Goal: Contribute content: Add original content to the website for others to see

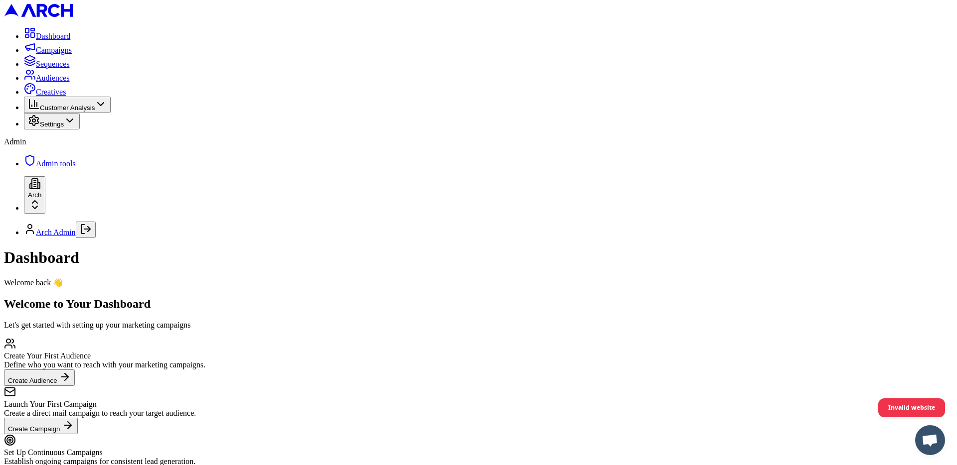
click at [66, 96] on span "Creatives" at bounding box center [51, 92] width 30 height 8
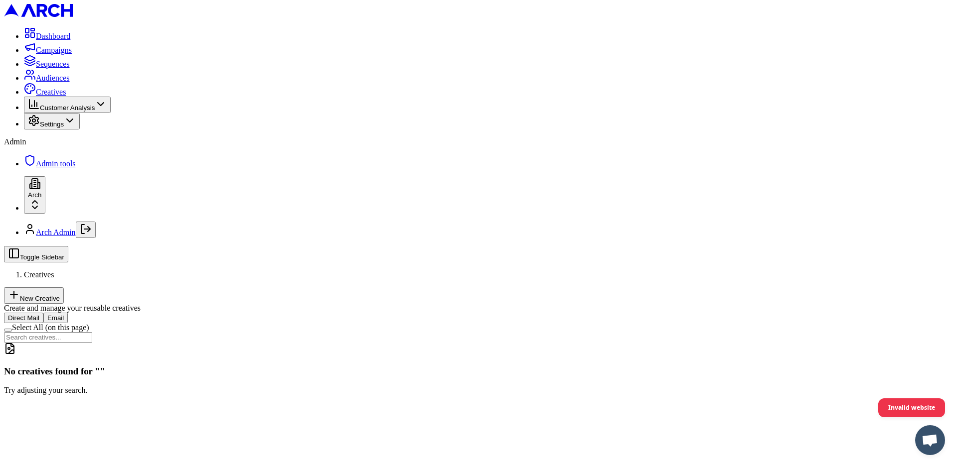
click at [64, 287] on button "New Creative" at bounding box center [34, 295] width 60 height 16
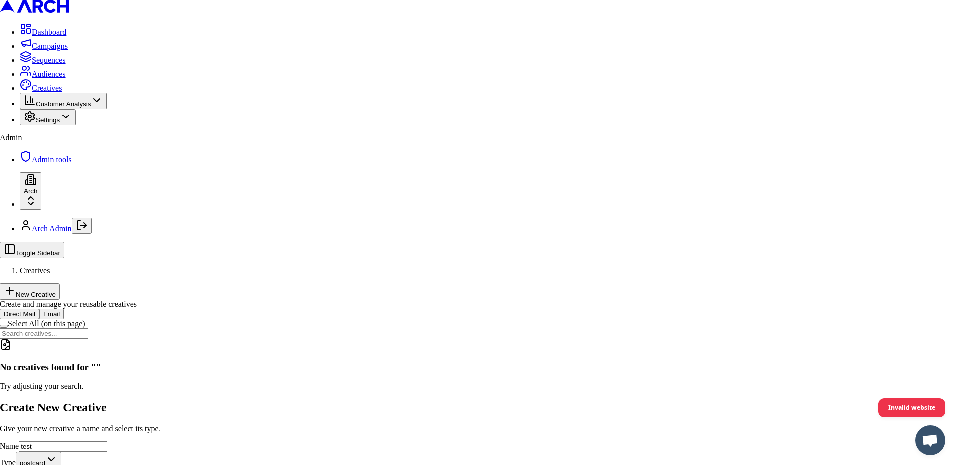
type input "test"
click at [83, 465] on button "Create Creative" at bounding box center [56, 473] width 54 height 10
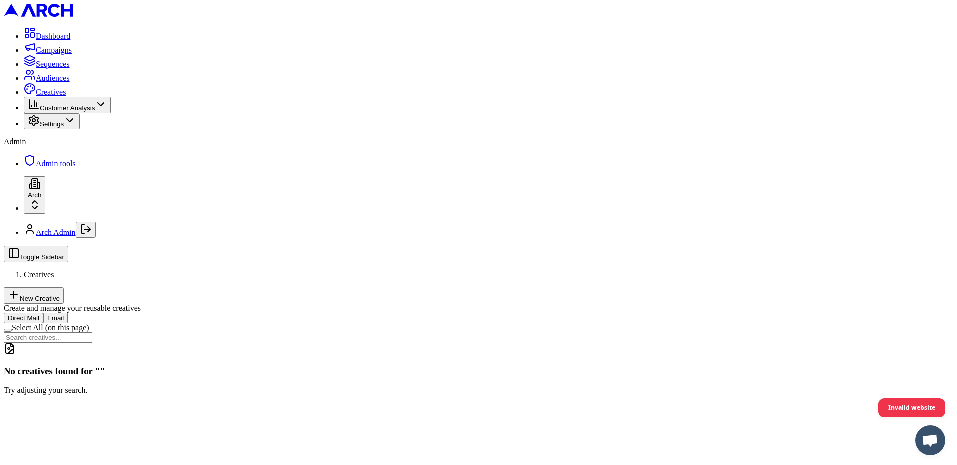
click at [64, 287] on button "New Creative" at bounding box center [34, 295] width 60 height 16
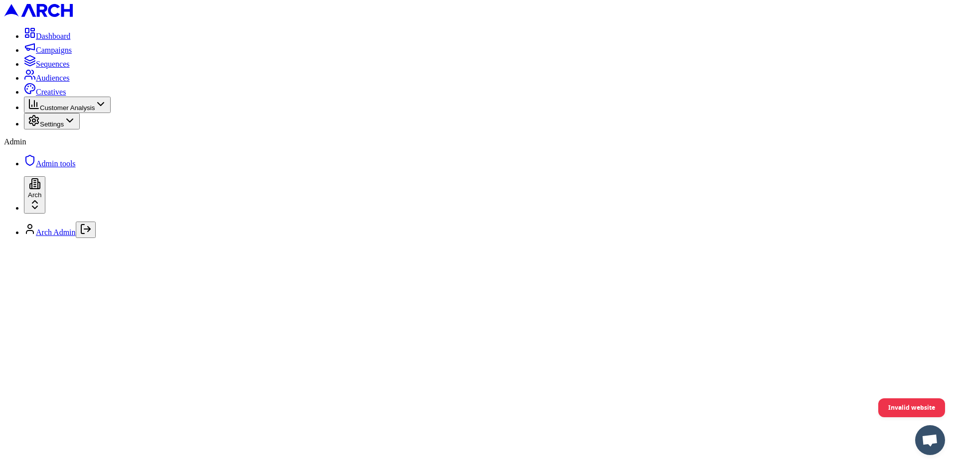
click at [551, 246] on div at bounding box center [478, 246] width 949 height 0
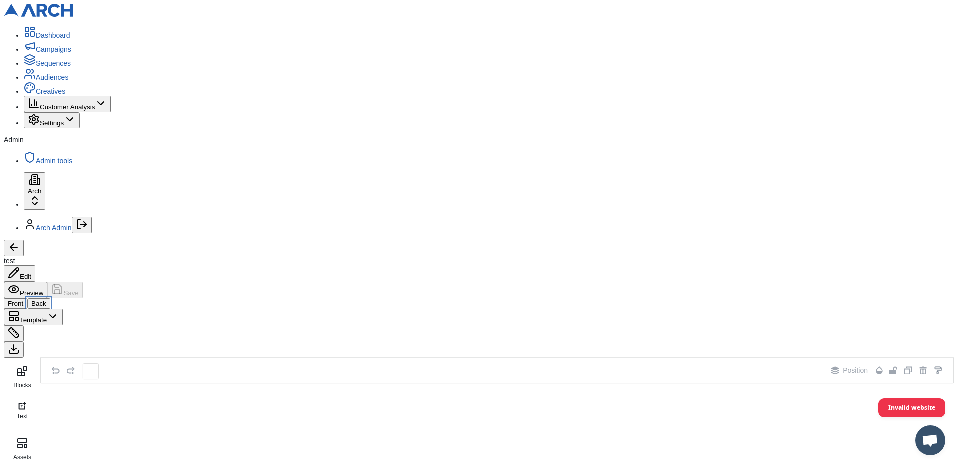
click at [50, 298] on button "Back" at bounding box center [38, 303] width 23 height 10
click at [28, 437] on icon at bounding box center [22, 443] width 12 height 12
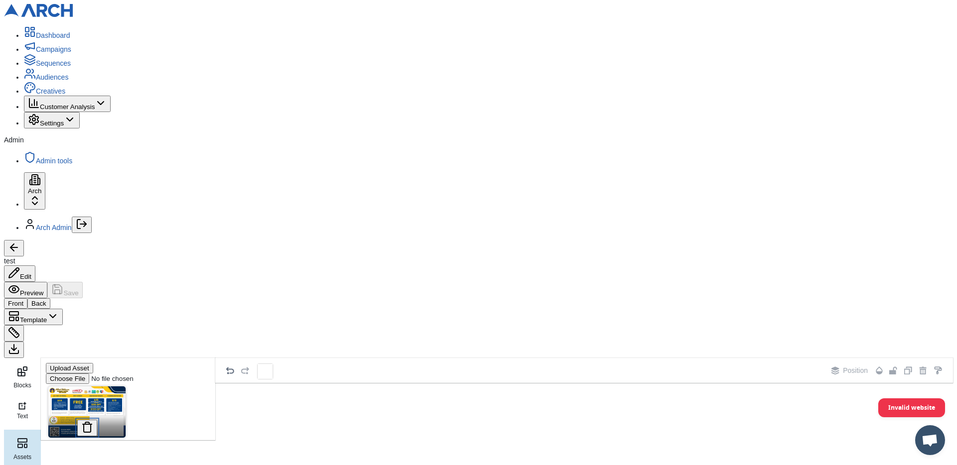
click at [97, 420] on button at bounding box center [87, 428] width 20 height 16
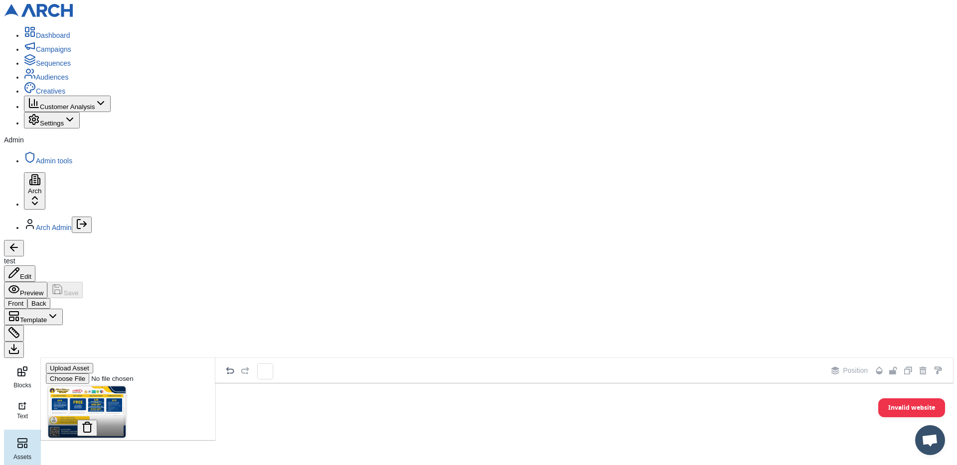
click at [126, 387] on img at bounding box center [86, 412] width 77 height 51
click at [340, 358] on div "Position" at bounding box center [583, 370] width 737 height 25
click at [47, 282] on button "Preview" at bounding box center [25, 290] width 43 height 16
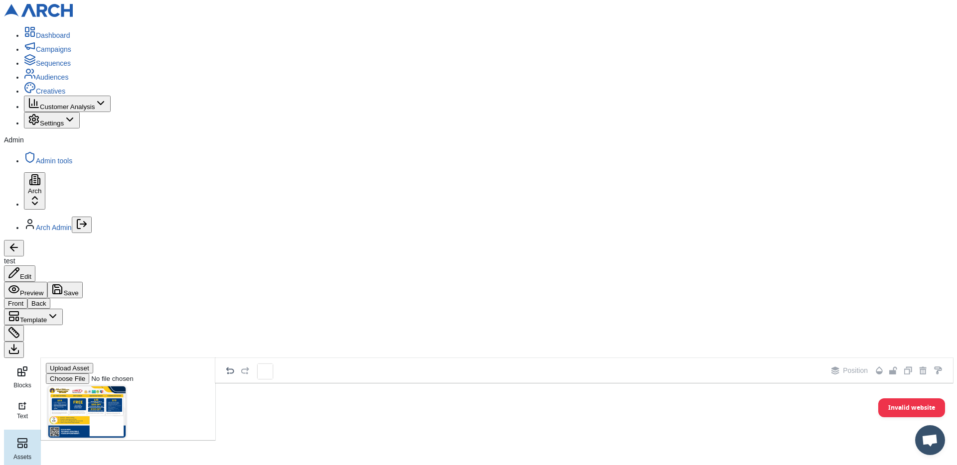
click at [728, 298] on div "Front Back Template" at bounding box center [478, 328] width 949 height 60
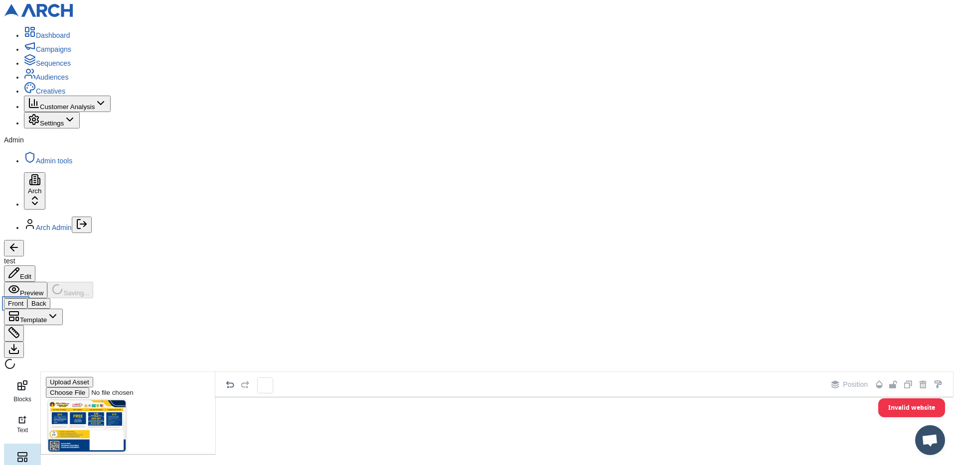
click at [156, 240] on div "test Edit Preview Saving... Front Back Template Blocks Text Assets Photos Eleme…" at bounding box center [478, 449] width 949 height 419
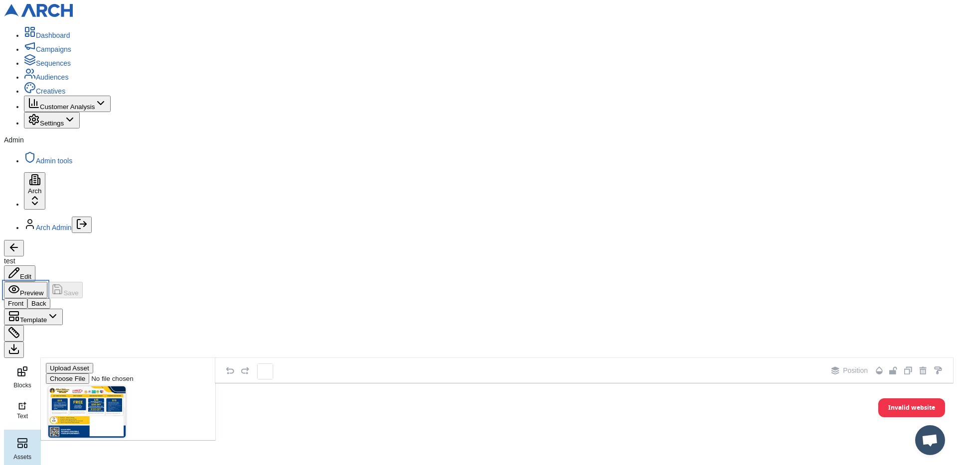
click at [47, 282] on button "Preview" at bounding box center [25, 290] width 43 height 16
